Goal: Navigation & Orientation: Find specific page/section

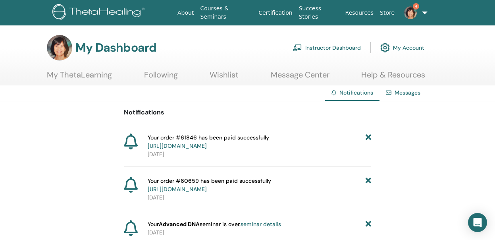
click at [410, 10] on img at bounding box center [410, 12] width 13 height 13
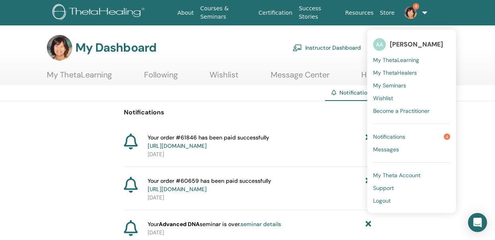
click at [323, 116] on p "Notifications" at bounding box center [248, 113] width 248 height 10
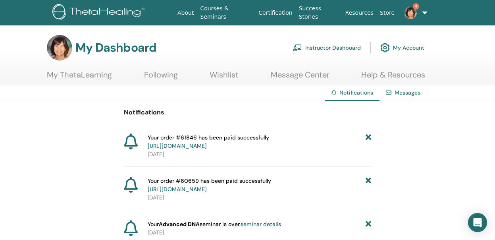
click at [269, 139] on span "Your order #61846 has been paid successfully https://member.thetahealing.com/me…" at bounding box center [208, 141] width 121 height 17
click at [407, 13] on img at bounding box center [410, 12] width 13 height 13
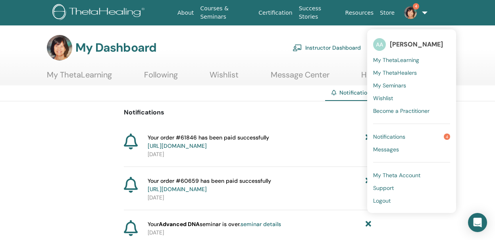
click at [402, 59] on span "My ThetaLearning" at bounding box center [396, 59] width 46 height 7
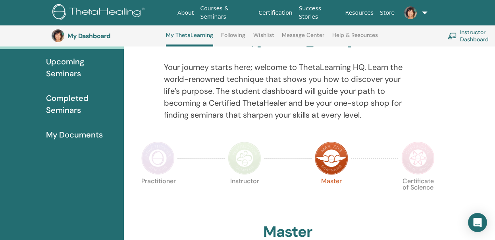
scroll to position [85, 0]
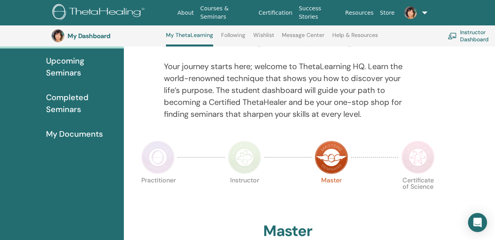
click at [74, 99] on span "Completed Seminars" at bounding box center [81, 103] width 71 height 24
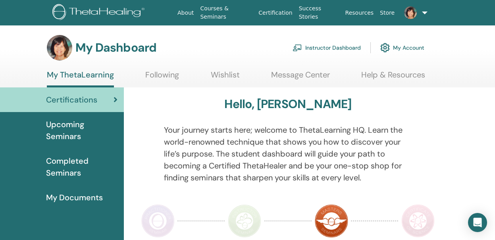
click at [71, 163] on span "Completed Seminars" at bounding box center [81, 167] width 71 height 24
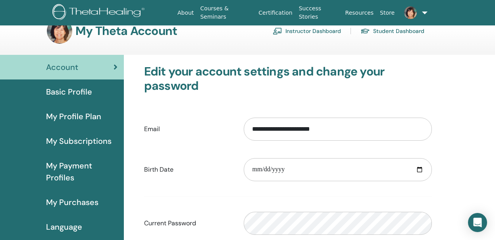
scroll to position [16, 0]
click at [71, 92] on span "Basic Profile" at bounding box center [69, 92] width 46 height 12
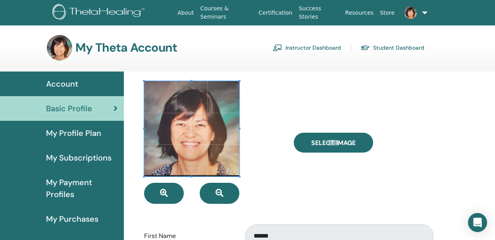
click at [402, 125] on div "Select Image" at bounding box center [363, 142] width 150 height 123
click at [213, 15] on link "Courses & Seminars" at bounding box center [226, 12] width 58 height 23
click at [307, 10] on link "Success Stories" at bounding box center [319, 12] width 46 height 23
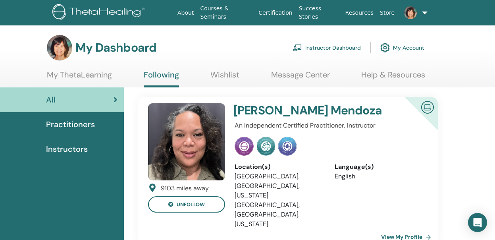
click at [81, 123] on span "Practitioners" at bounding box center [70, 124] width 49 height 12
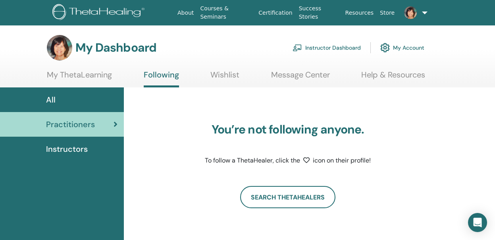
click at [104, 73] on link "My ThetaLearning" at bounding box center [79, 77] width 65 height 15
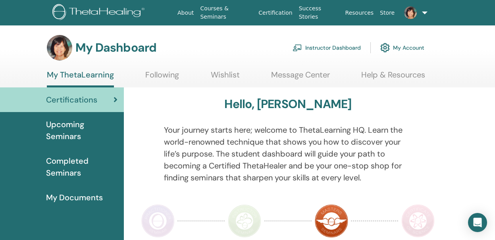
click at [424, 12] on link at bounding box center [413, 12] width 31 height 25
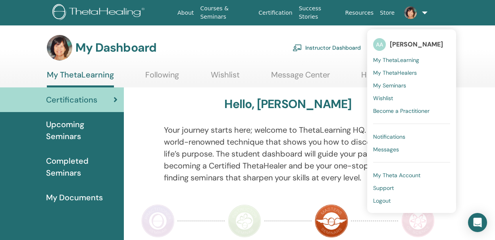
click at [340, 44] on link "Instructor Dashboard" at bounding box center [326, 47] width 68 height 17
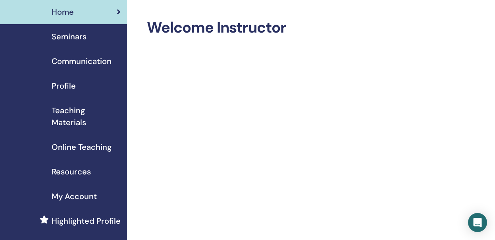
scroll to position [25, 0]
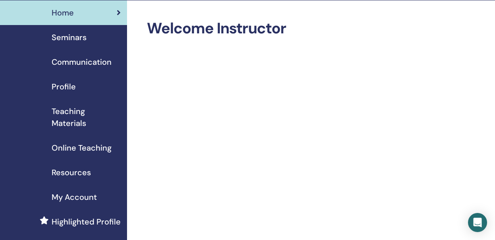
click at [58, 84] on span "Profile" at bounding box center [64, 87] width 24 height 12
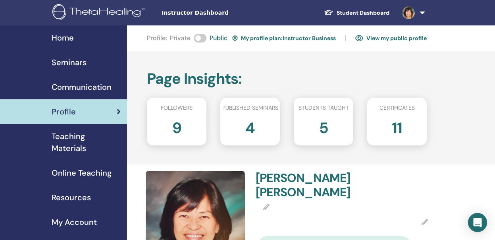
click at [411, 38] on link "View my public profile" at bounding box center [390, 38] width 71 height 13
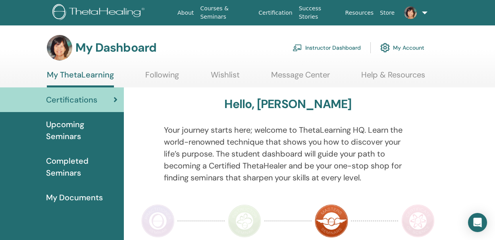
click at [320, 46] on link "Instructor Dashboard" at bounding box center [326, 47] width 68 height 17
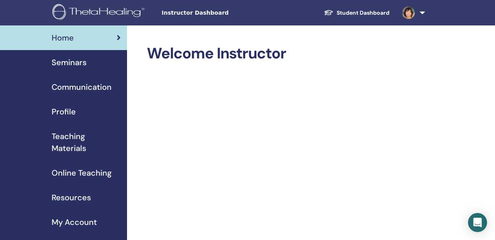
click at [68, 109] on span "Profile" at bounding box center [64, 112] width 24 height 12
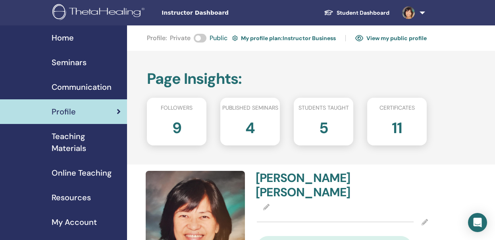
click at [409, 36] on link "View my public profile" at bounding box center [390, 38] width 71 height 13
